Goal: Find specific page/section: Locate a particular part of the current website

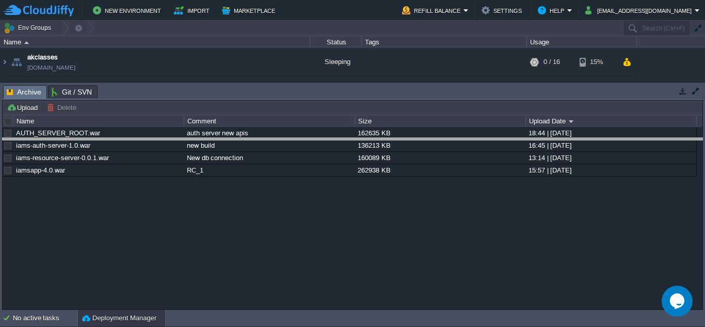
drag, startPoint x: 444, startPoint y: 96, endPoint x: 461, endPoint y: 246, distance: 151.1
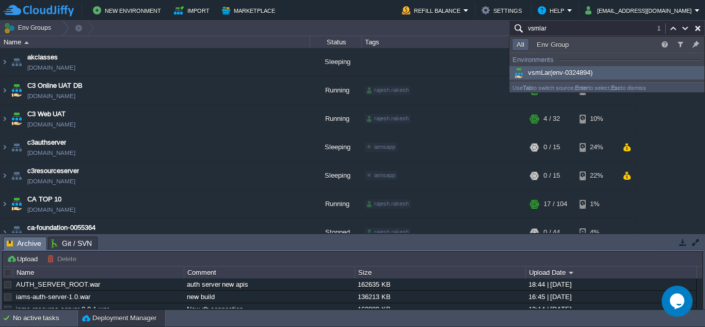
type input "vsmlar"
click at [577, 71] on span "(env-0324894)" at bounding box center [571, 73] width 42 height 8
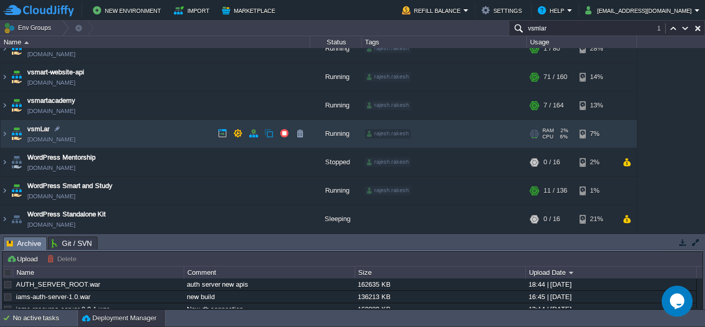
click at [176, 136] on td "vsmLar [DOMAIN_NAME]" at bounding box center [156, 134] width 310 height 28
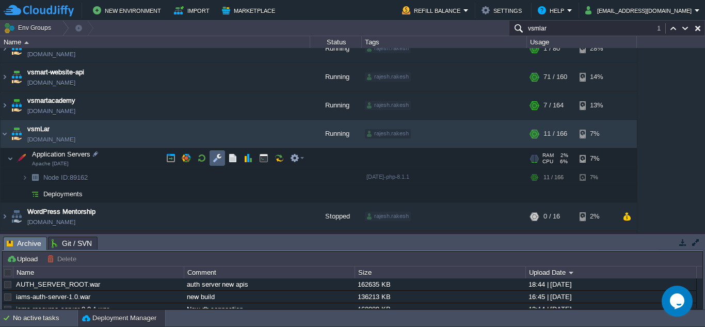
click at [213, 152] on td at bounding box center [217, 157] width 15 height 15
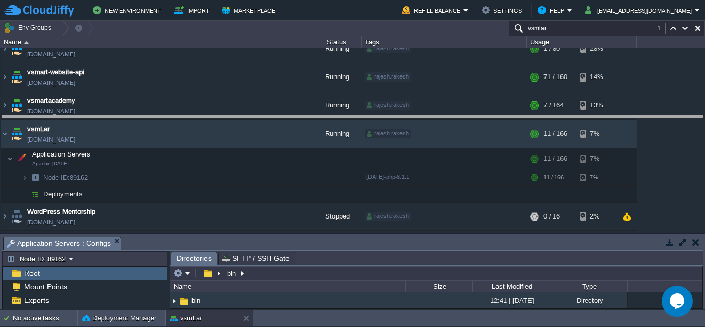
drag, startPoint x: 296, startPoint y: 239, endPoint x: 307, endPoint y: 125, distance: 115.1
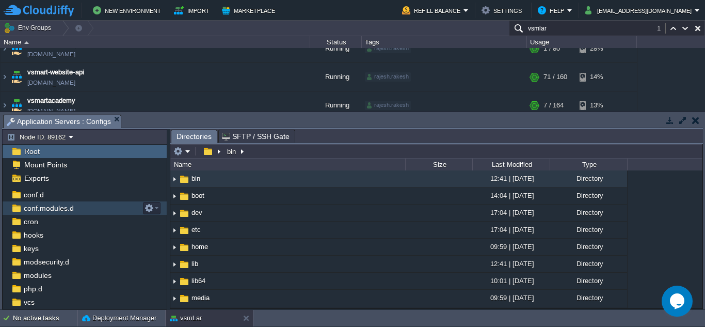
scroll to position [65, 0]
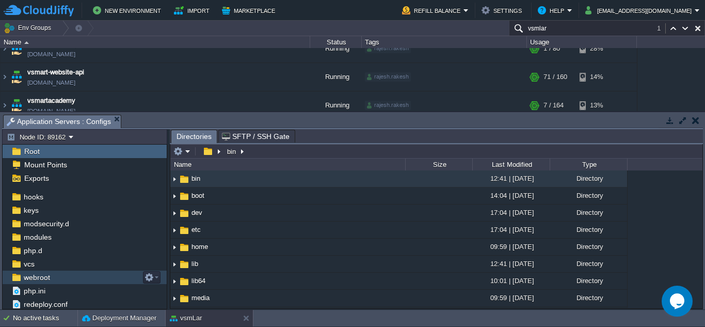
click at [58, 278] on div "webroot" at bounding box center [85, 276] width 164 height 13
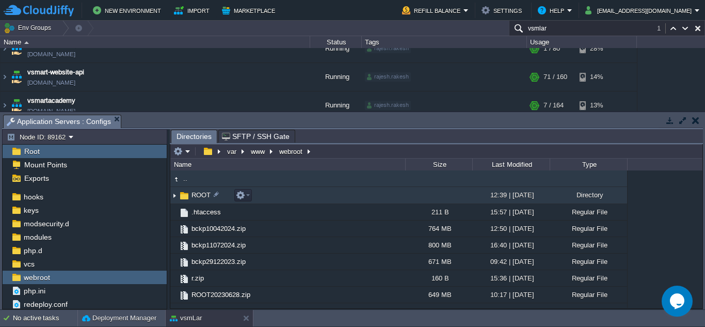
click at [291, 204] on td "ROOT" at bounding box center [287, 195] width 235 height 17
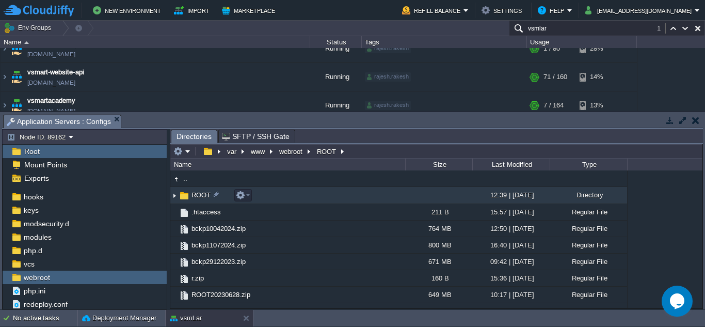
click at [291, 204] on td "ROOT" at bounding box center [287, 195] width 235 height 17
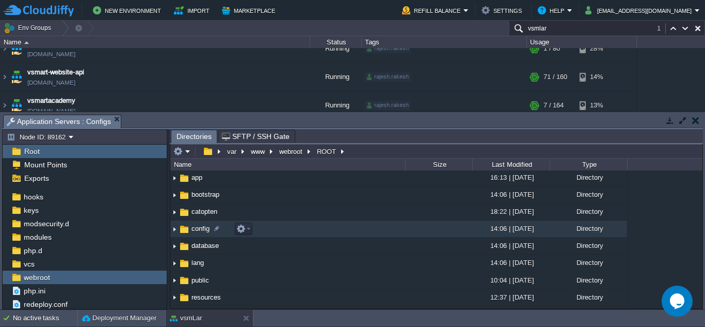
scroll to position [0, 0]
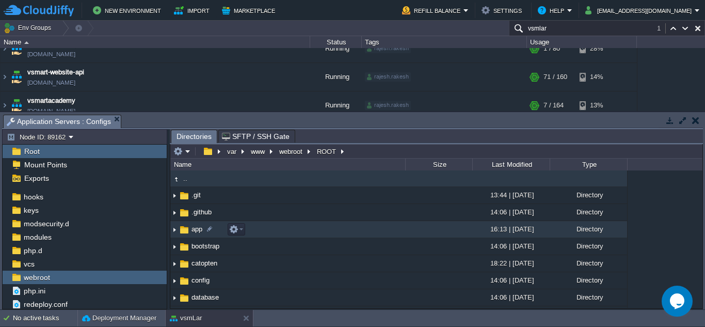
click at [260, 236] on td "app" at bounding box center [287, 229] width 235 height 17
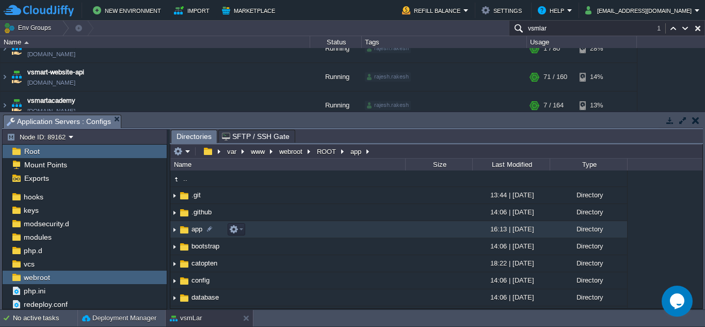
click at [260, 236] on td "app" at bounding box center [287, 229] width 235 height 17
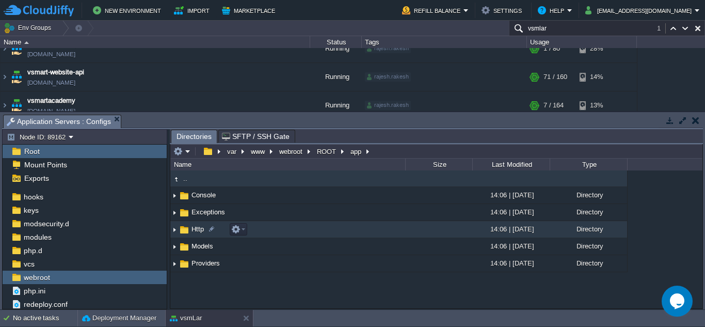
click at [306, 230] on td "Http" at bounding box center [287, 229] width 235 height 17
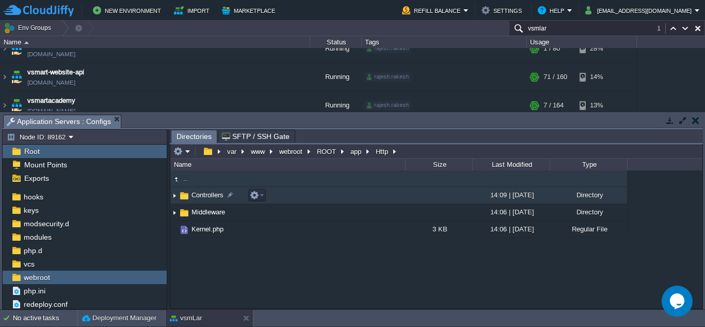
click at [290, 200] on td "Controllers" at bounding box center [287, 195] width 235 height 17
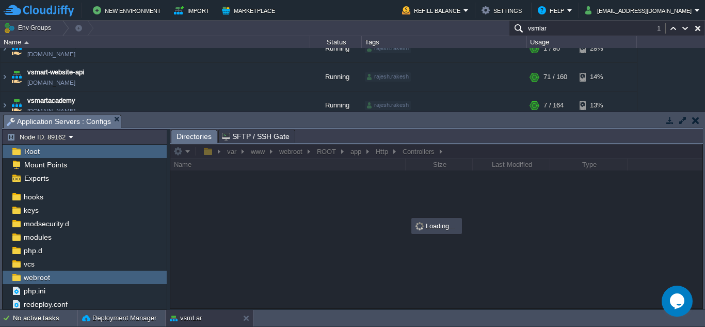
click at [290, 200] on div at bounding box center [436, 226] width 532 height 164
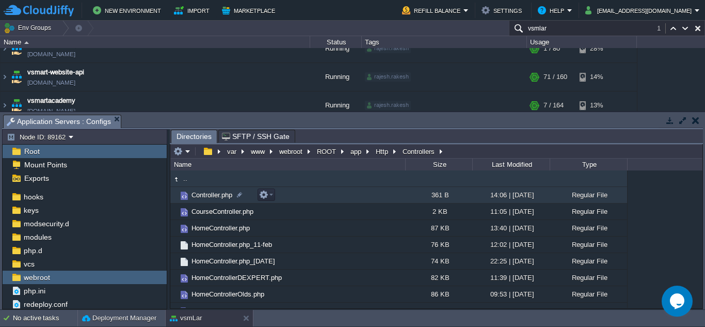
click at [320, 198] on td "Controller.php" at bounding box center [287, 195] width 235 height 17
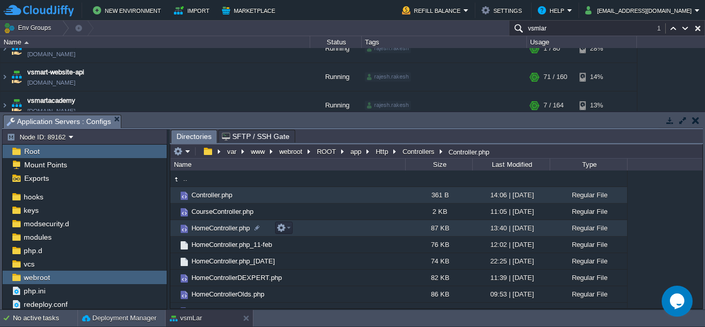
drag, startPoint x: 320, startPoint y: 198, endPoint x: 297, endPoint y: 226, distance: 35.9
click at [297, 226] on td "HomeController.php" at bounding box center [287, 228] width 235 height 17
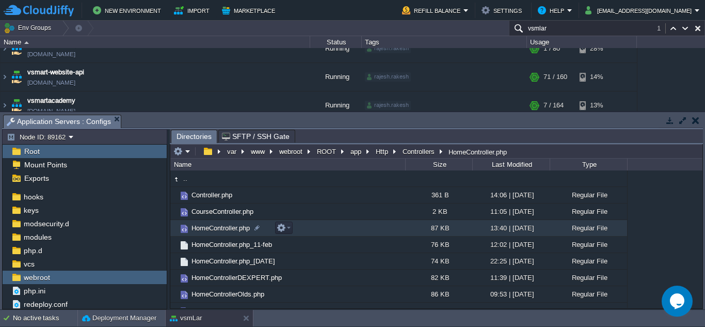
click at [316, 227] on td "HomeController.php" at bounding box center [287, 228] width 235 height 17
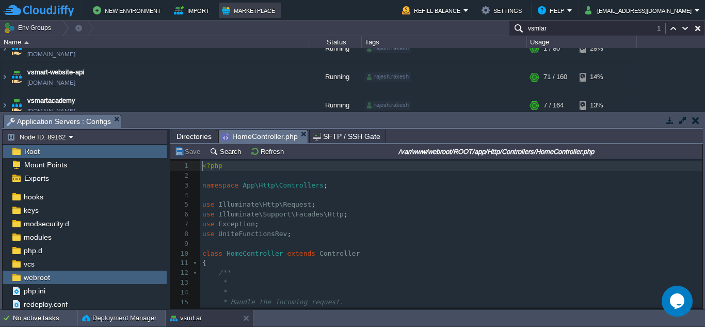
scroll to position [4, 0]
click at [355, 220] on pre "use Exception ;" at bounding box center [451, 224] width 502 height 10
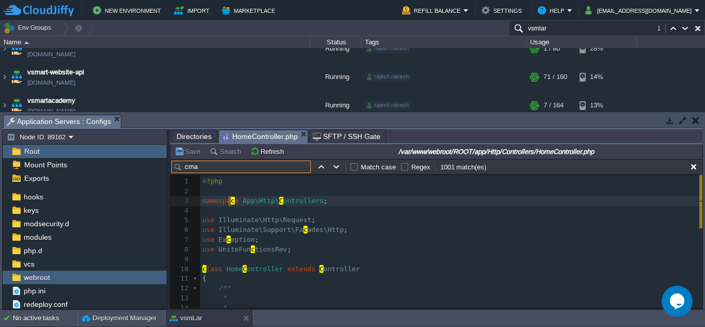
scroll to position [1357, 0]
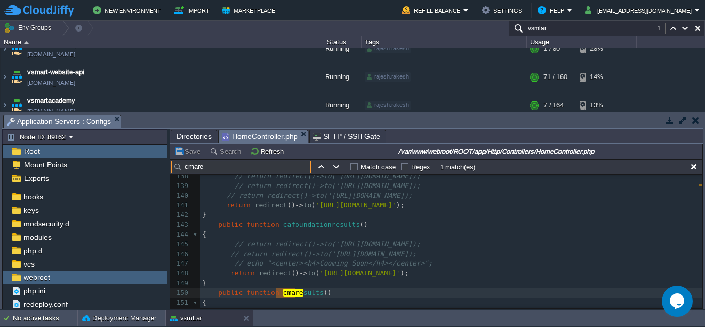
type input "cmare"
click at [397, 270] on span "'[URL][DOMAIN_NAME]'" at bounding box center [359, 273] width 81 height 8
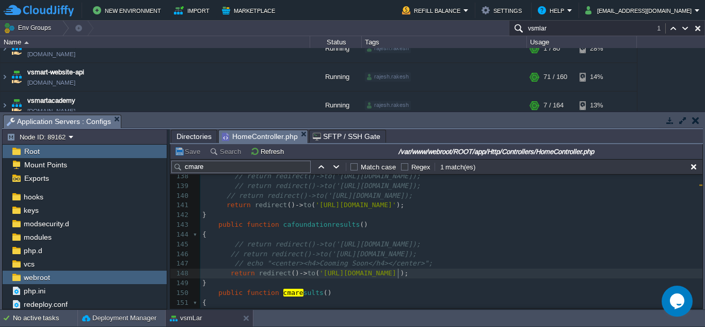
scroll to position [1408, 0]
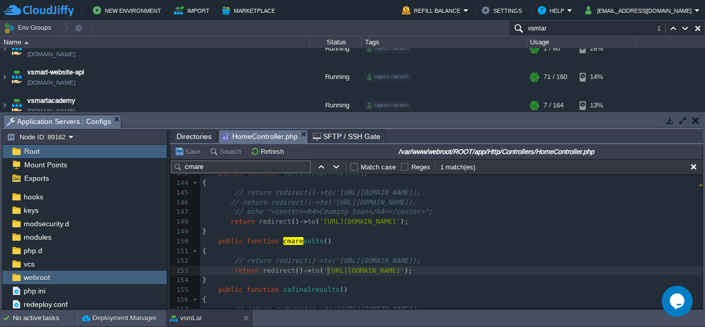
click at [329, 271] on div "x C URLOPT_POSTFIELDS => "{\"sender\":{\"name\":\"Vsmart TestSeries\",\"email\"…" at bounding box center [451, 211] width 502 height 379
click at [346, 270] on div "x C URLOPT_POSTFIELDS => "{\"sender\":{\"name\":\"Vsmart TestSeries\",\"email\"…" at bounding box center [451, 211] width 502 height 379
type textarea "[URL][DOMAIN_NAME]"
